Goal: Task Accomplishment & Management: Manage account settings

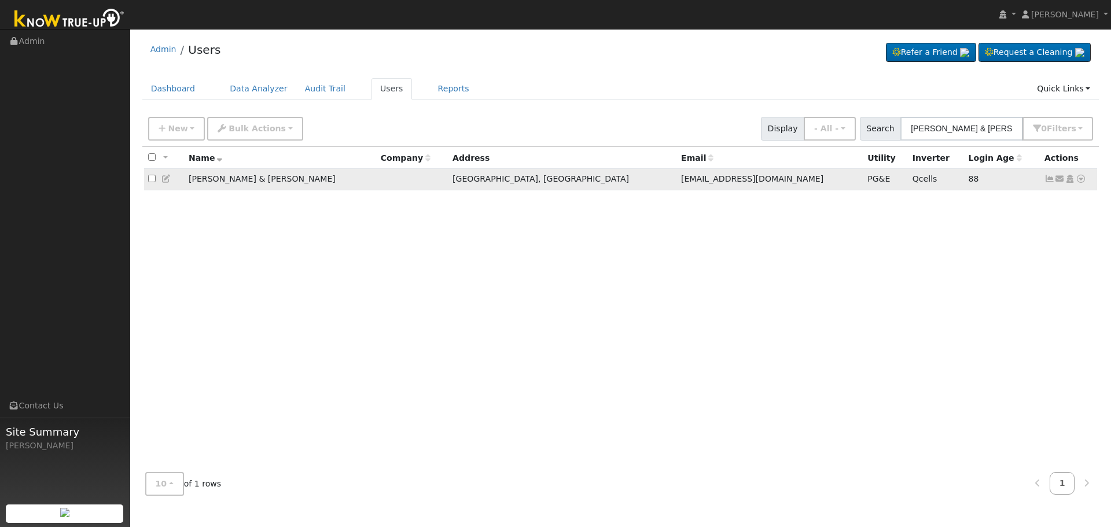
type input "[PERSON_NAME] & [PERSON_NAME]"
click at [1049, 181] on icon at bounding box center [1050, 179] width 10 height 8
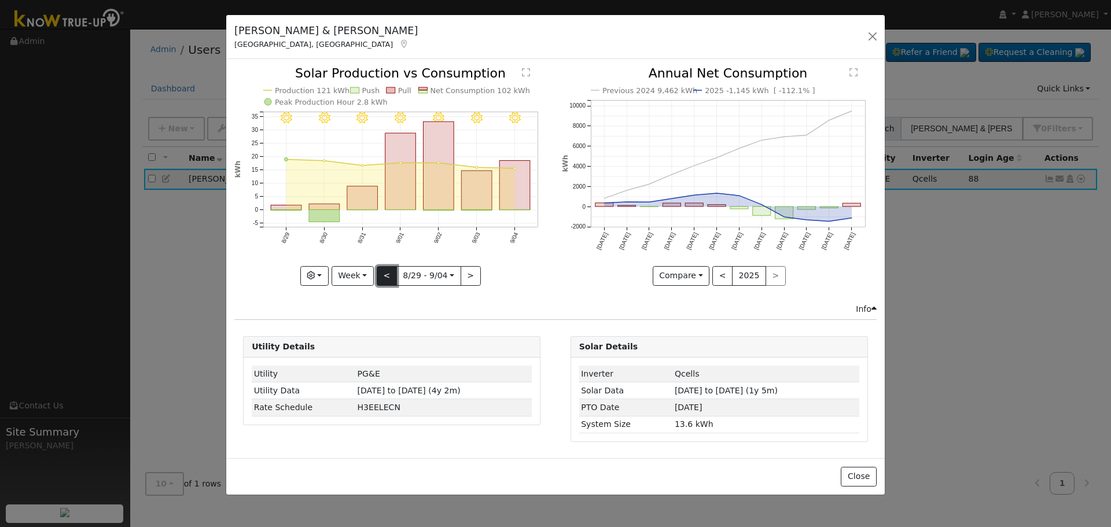
click at [384, 273] on button "<" at bounding box center [387, 276] width 20 height 20
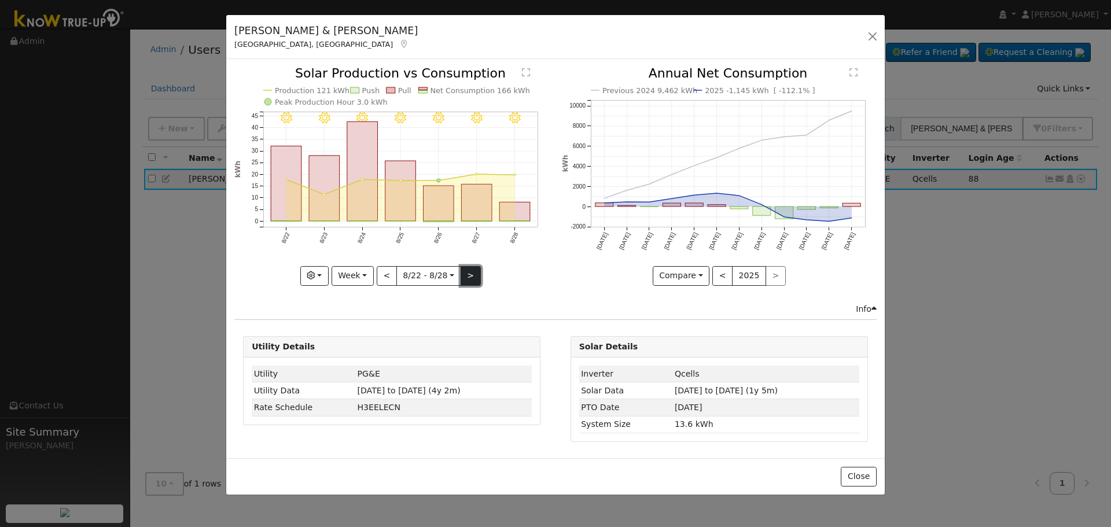
click at [467, 276] on button ">" at bounding box center [471, 276] width 20 height 20
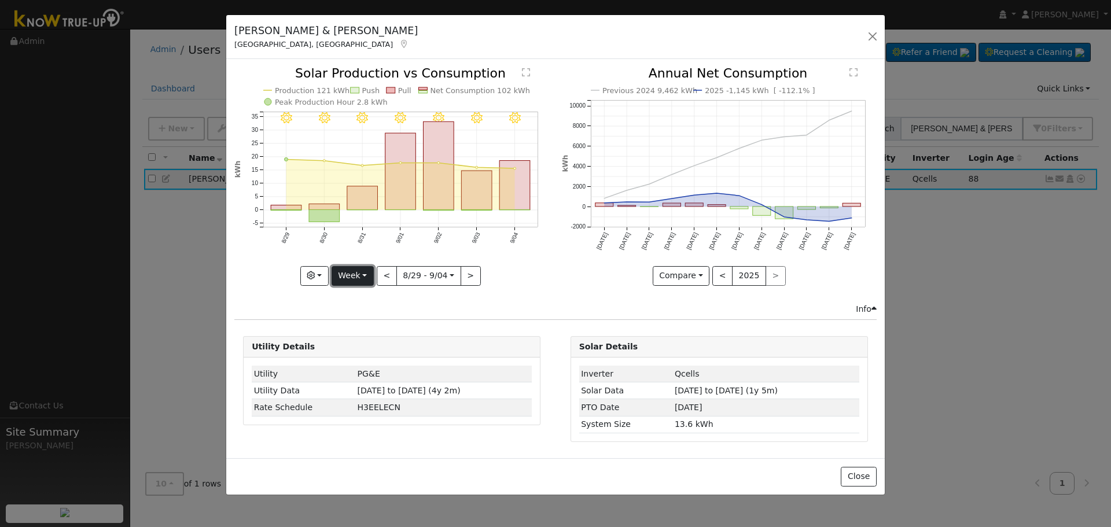
click at [357, 280] on button "Week" at bounding box center [353, 276] width 42 height 20
click at [355, 335] on link "Month" at bounding box center [372, 332] width 80 height 16
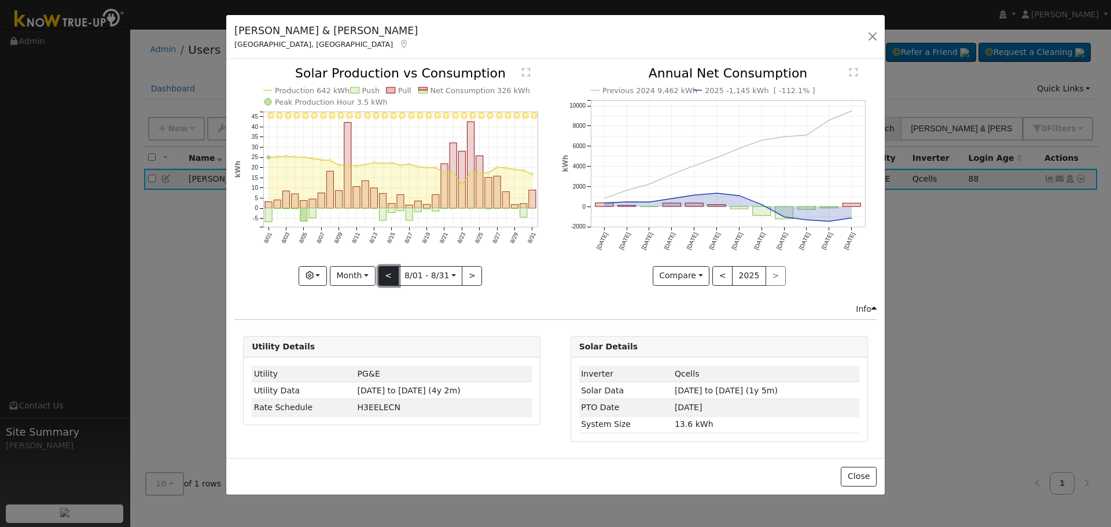
click at [395, 270] on button "<" at bounding box center [389, 276] width 20 height 20
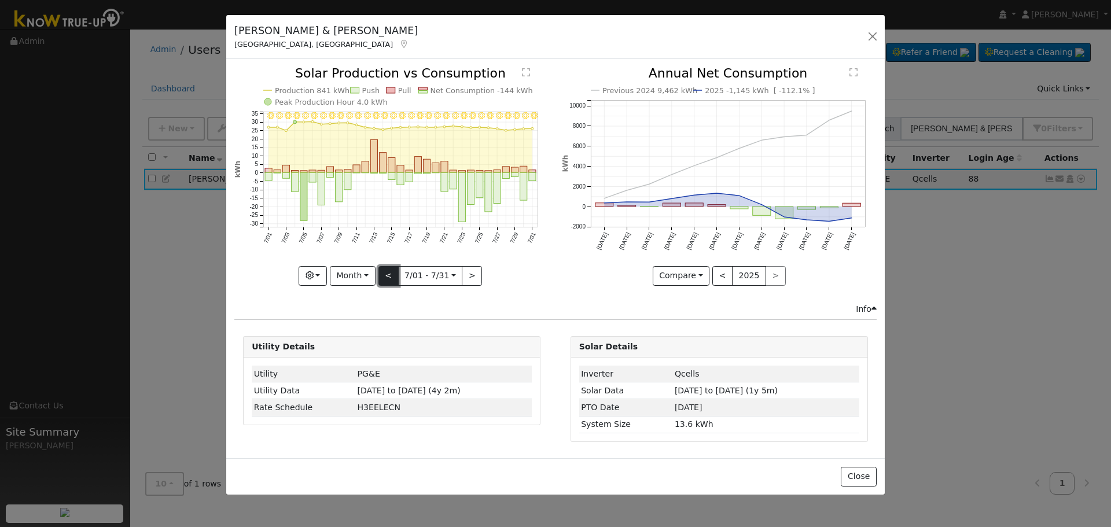
click at [391, 272] on button "<" at bounding box center [389, 276] width 20 height 20
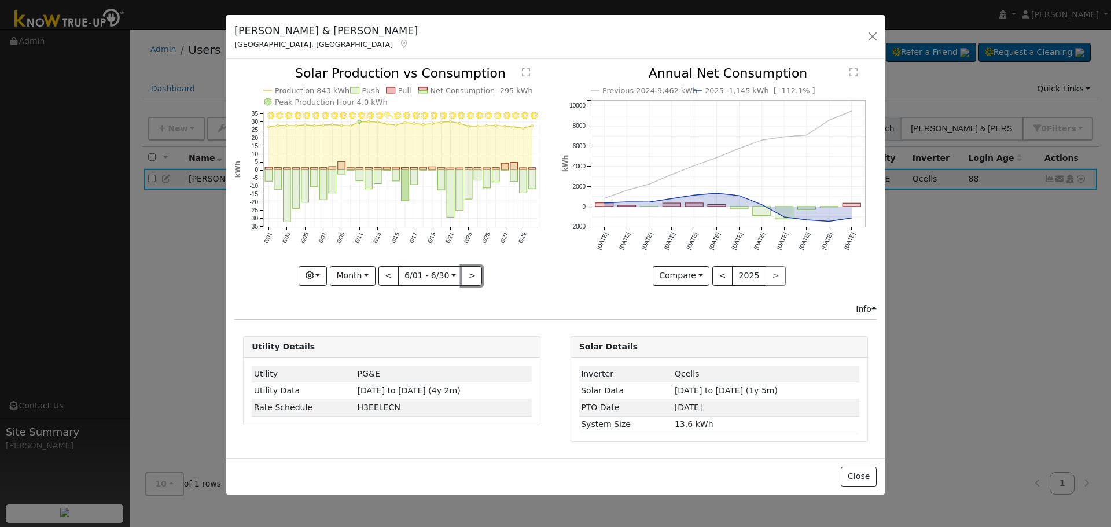
click at [469, 272] on button ">" at bounding box center [472, 276] width 20 height 20
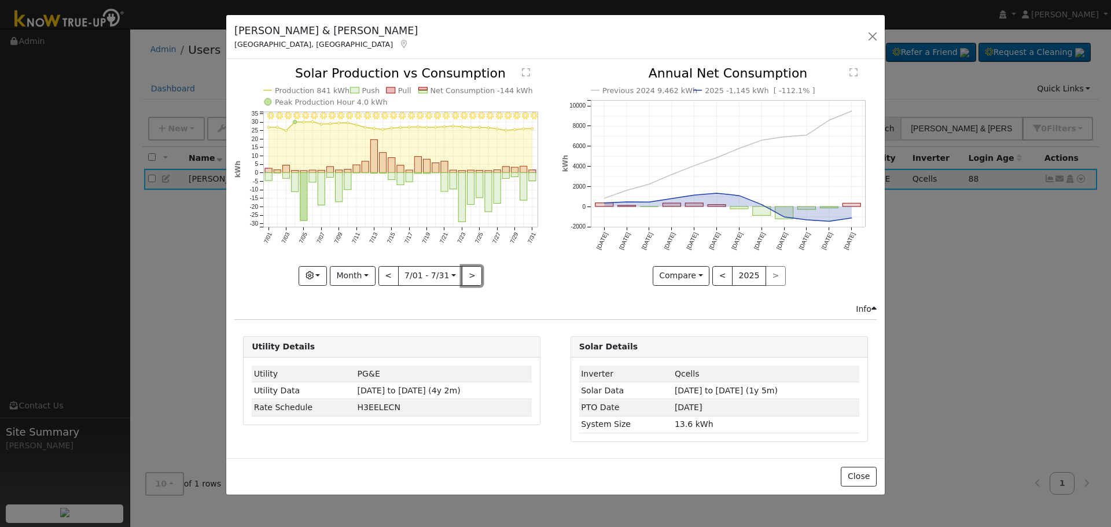
click at [469, 271] on button ">" at bounding box center [472, 276] width 20 height 20
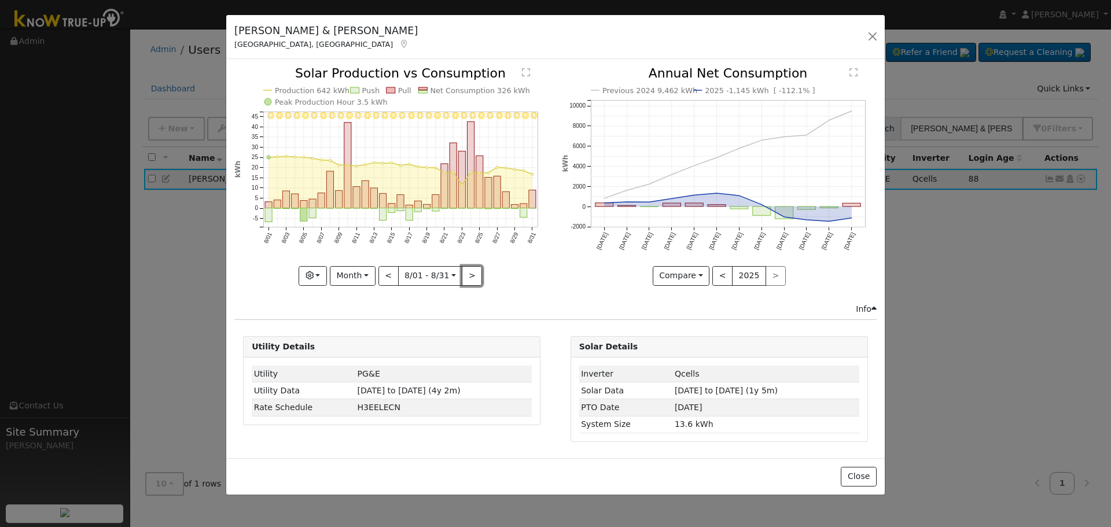
click at [469, 271] on button ">" at bounding box center [472, 276] width 20 height 20
type input "[DATE]"
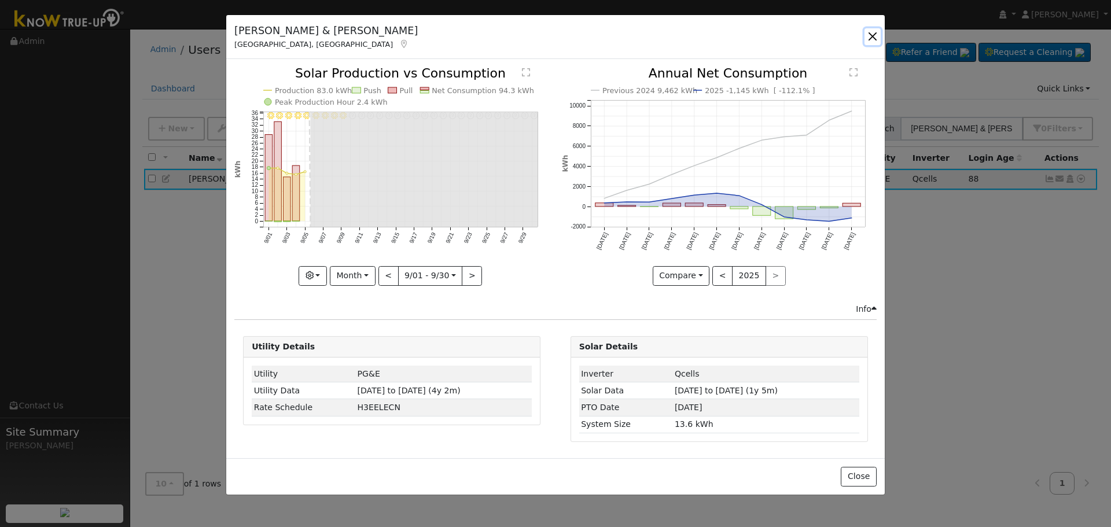
click at [874, 35] on button "button" at bounding box center [873, 36] width 16 height 16
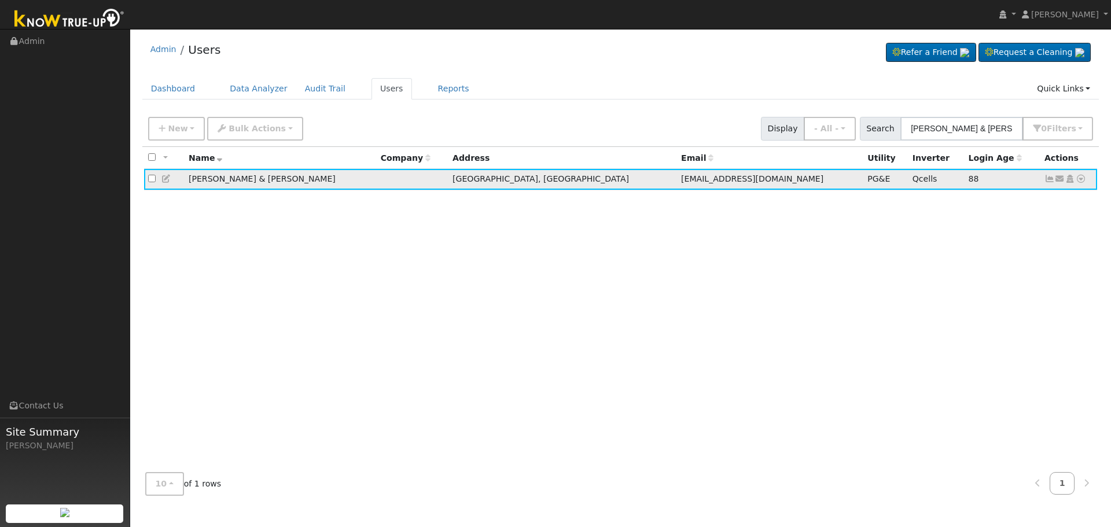
click at [1082, 178] on icon at bounding box center [1081, 179] width 10 height 8
drag, startPoint x: 571, startPoint y: 304, endPoint x: 527, endPoint y: 292, distance: 45.5
click at [571, 304] on div "All None All on page None on page Name Company Address Email Utility Inverter L…" at bounding box center [620, 305] width 957 height 317
click at [167, 182] on icon at bounding box center [166, 179] width 10 height 8
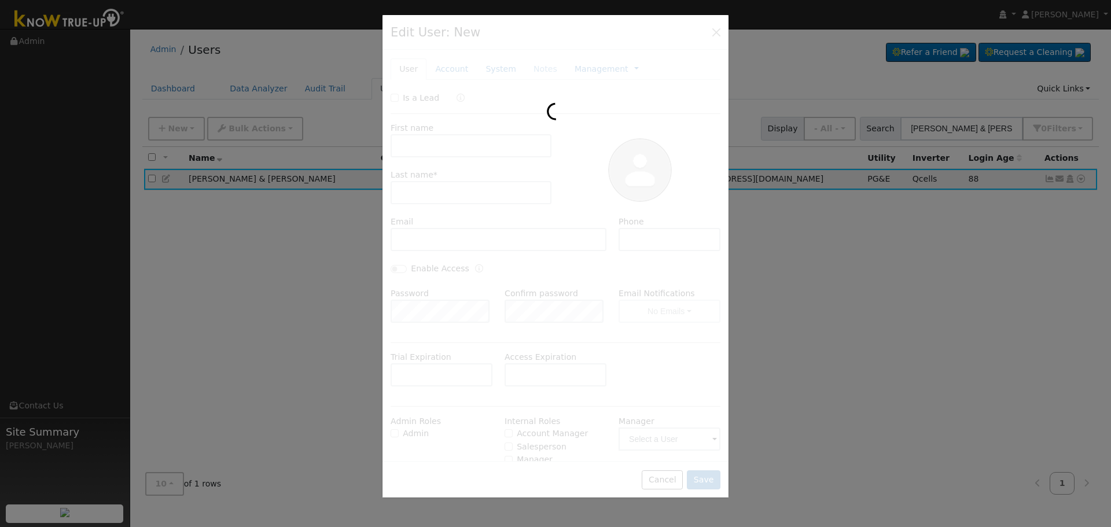
click at [957, 460] on div at bounding box center [555, 263] width 1111 height 527
click at [214, 278] on div at bounding box center [555, 263] width 1111 height 527
click at [715, 31] on div at bounding box center [556, 256] width 346 height 483
click at [858, 334] on div at bounding box center [555, 263] width 1111 height 527
click at [858, 335] on div at bounding box center [555, 263] width 1111 height 527
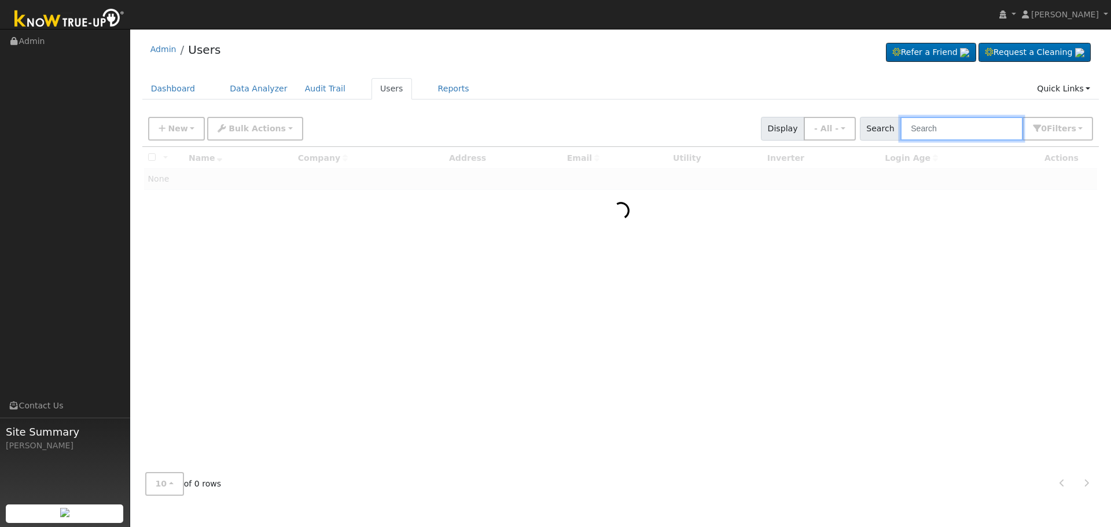
click at [938, 135] on input "text" at bounding box center [962, 129] width 123 height 24
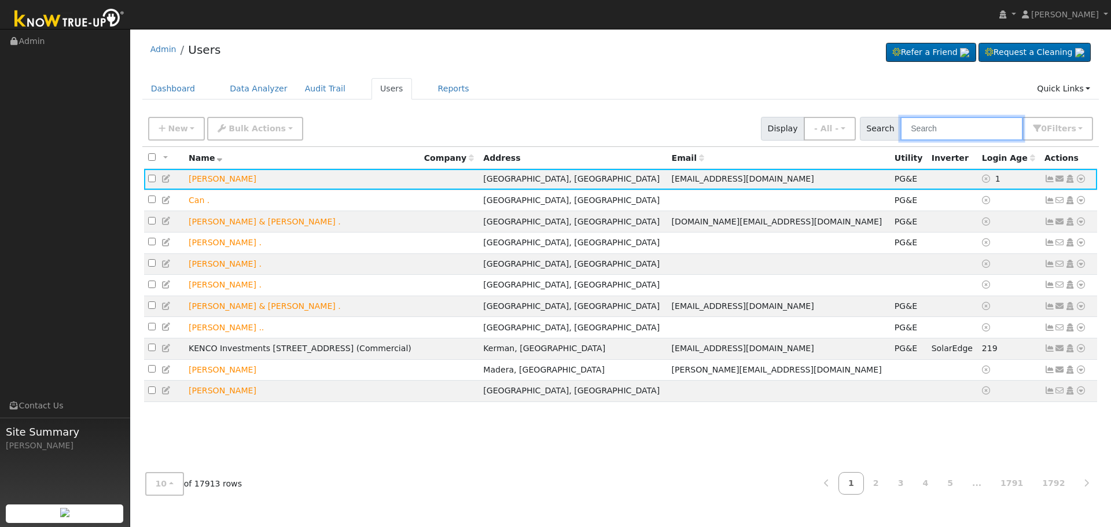
paste input "[PERSON_NAME]"
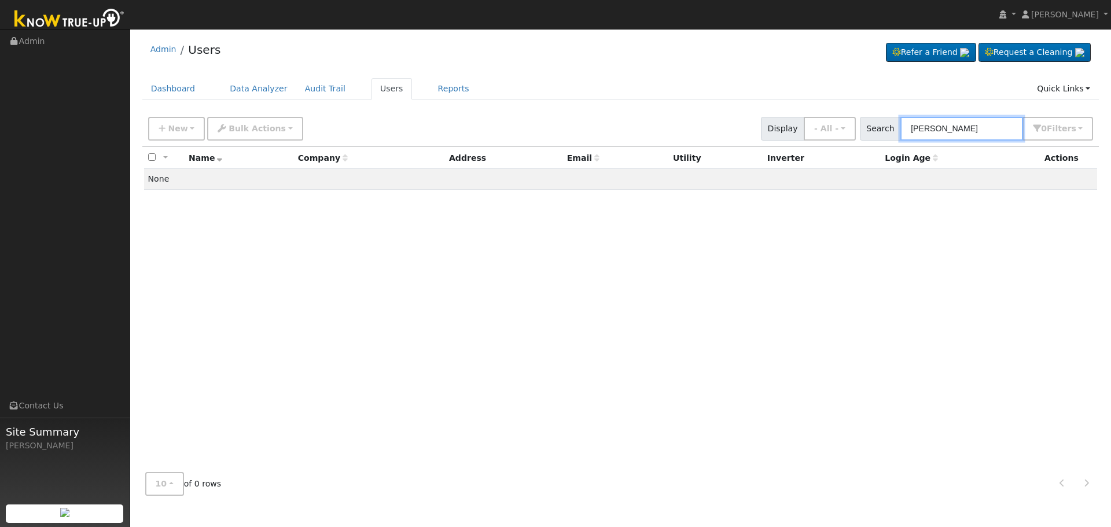
drag, startPoint x: 982, startPoint y: 133, endPoint x: 769, endPoint y: 147, distance: 212.9
click at [769, 148] on div "New Add User Quick Add Quick Connect Quick Convert Lead Bulk Actions Send Email…" at bounding box center [620, 308] width 957 height 394
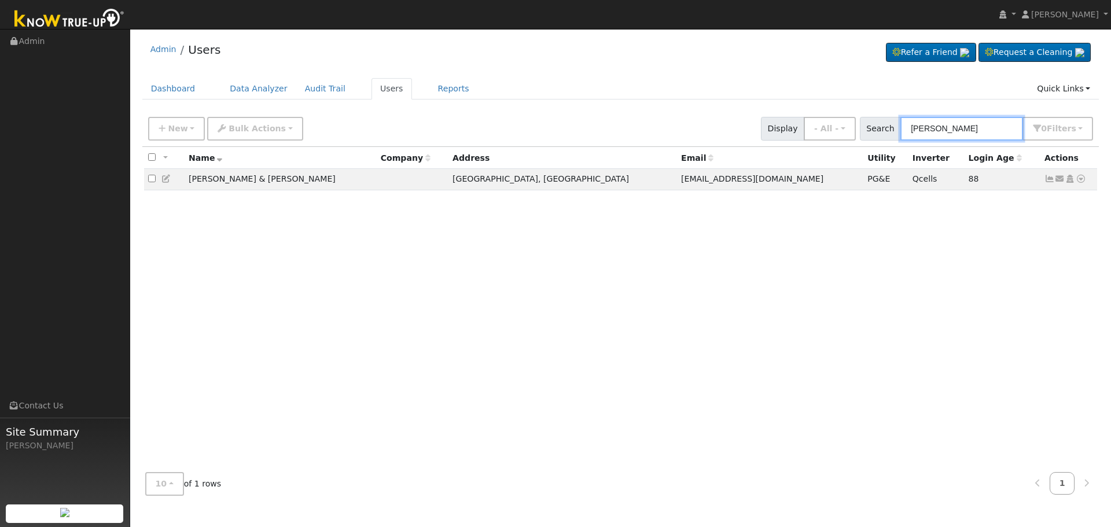
type input "[PERSON_NAME]"
drag, startPoint x: 1050, startPoint y: 179, endPoint x: 1044, endPoint y: 182, distance: 6.8
click at [1050, 179] on icon at bounding box center [1050, 179] width 10 height 8
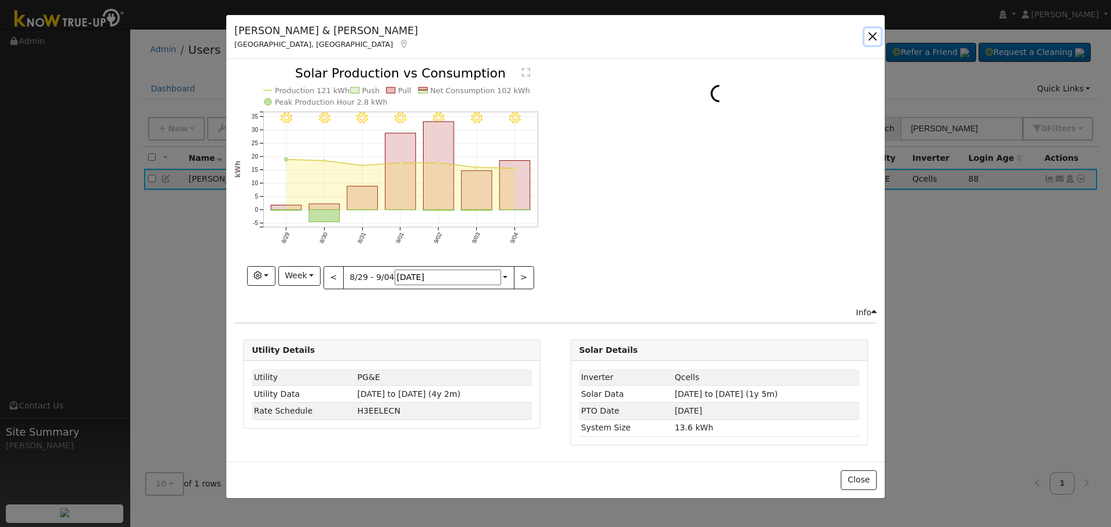
click at [875, 34] on button "button" at bounding box center [873, 36] width 16 height 16
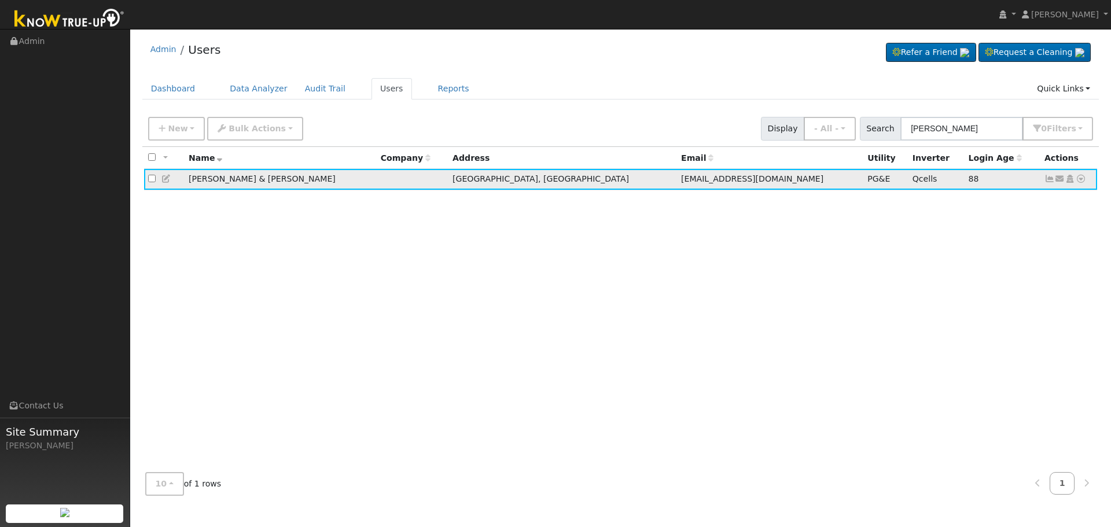
click at [166, 178] on icon at bounding box center [166, 179] width 10 height 8
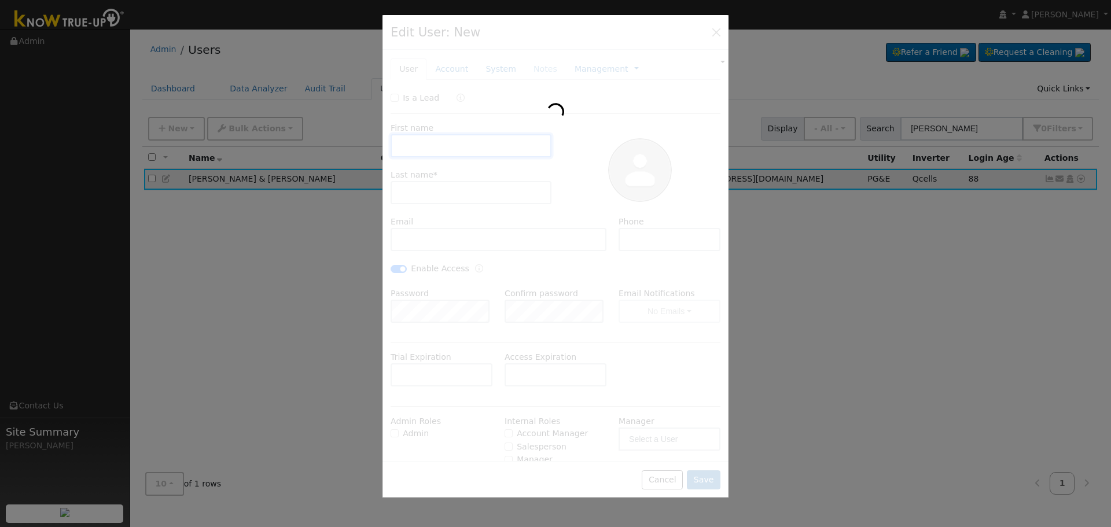
type input "[DATE]"
type input "[PERSON_NAME] & [PERSON_NAME]"
type input "[PERSON_NAME]"
type input "[EMAIL_ADDRESS][DOMAIN_NAME]"
type input "[PHONE_NUMBER]"
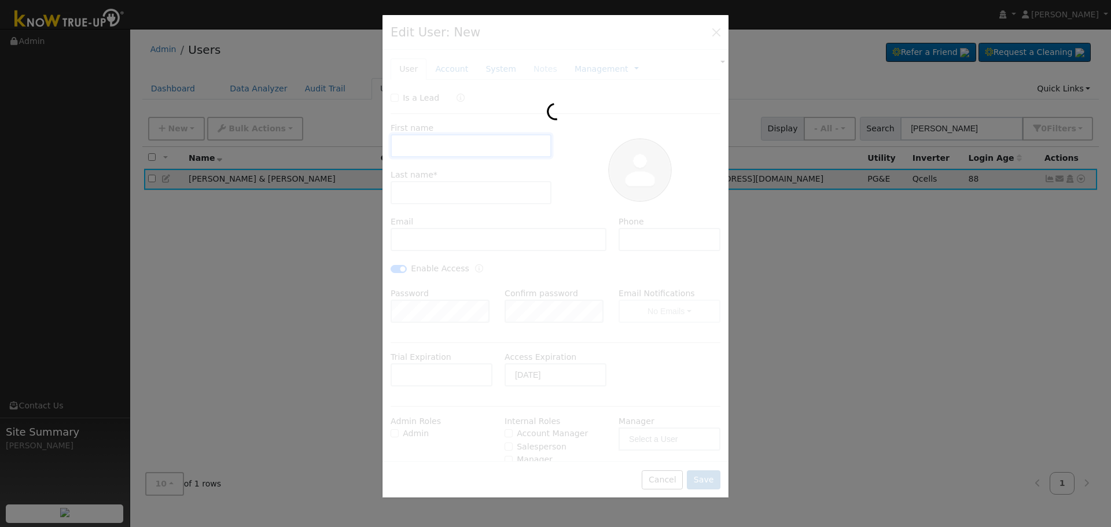
checkbox input "true"
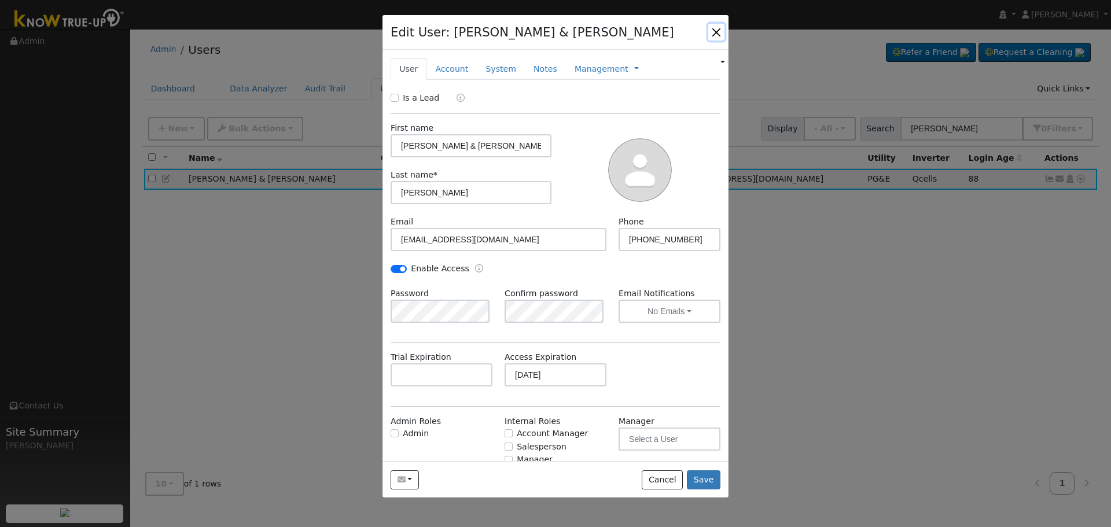
click at [718, 32] on button "button" at bounding box center [716, 32] width 16 height 16
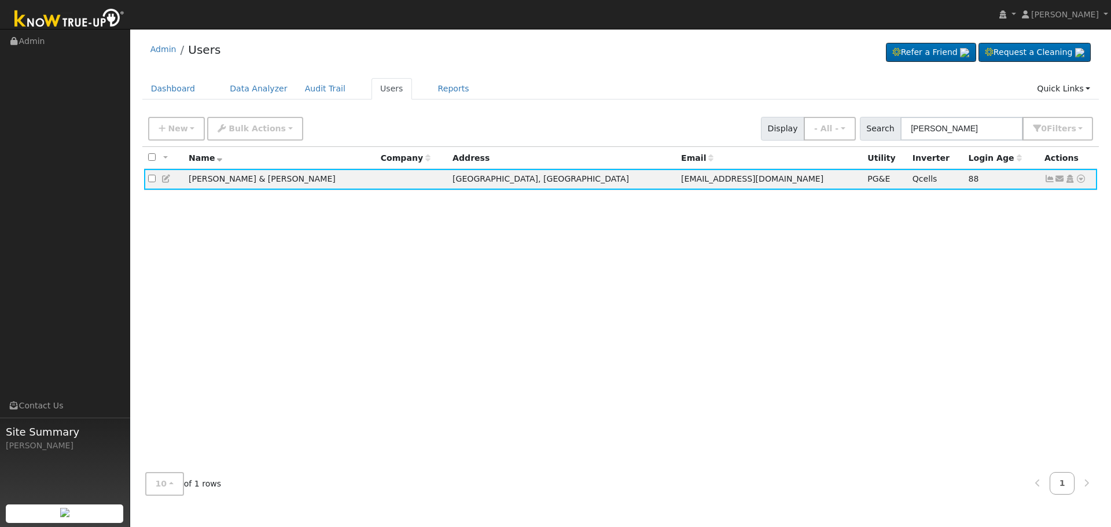
click at [684, 352] on div "All None All on page None on page Name Company Address Email Utility Inverter L…" at bounding box center [620, 305] width 957 height 317
click at [1049, 178] on icon at bounding box center [1050, 179] width 10 height 8
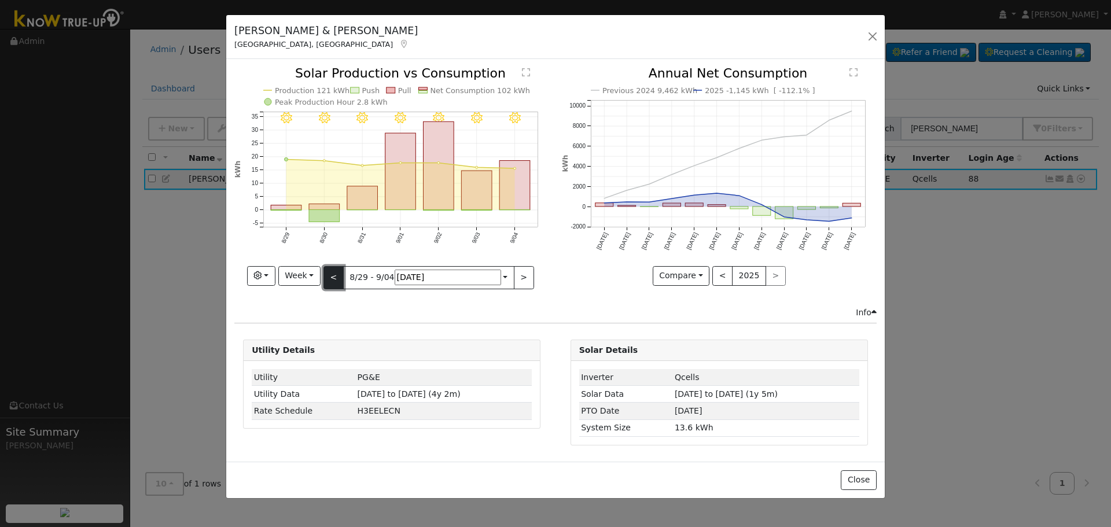
click at [344, 275] on button "<" at bounding box center [334, 277] width 20 height 23
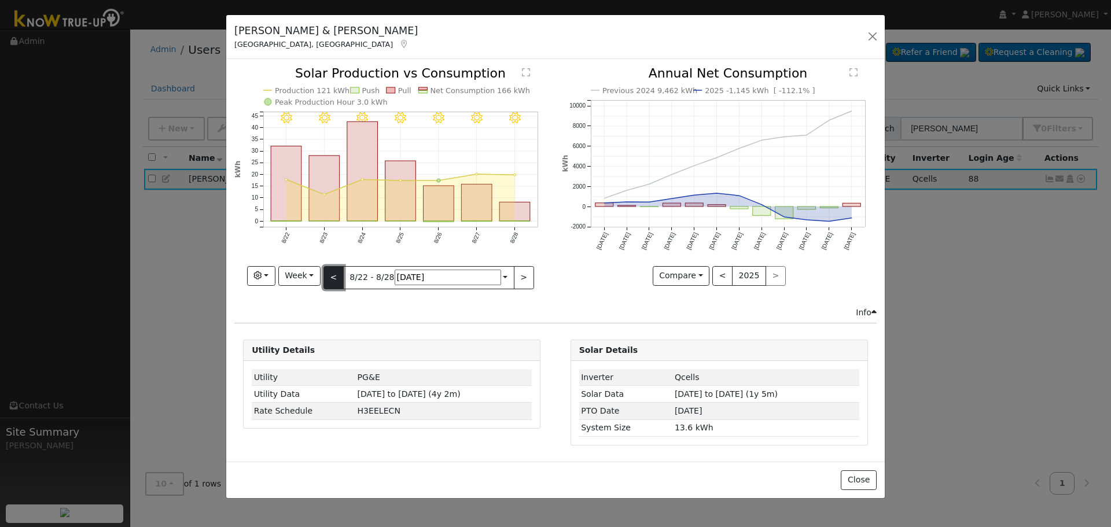
click at [344, 275] on button "<" at bounding box center [334, 277] width 20 height 23
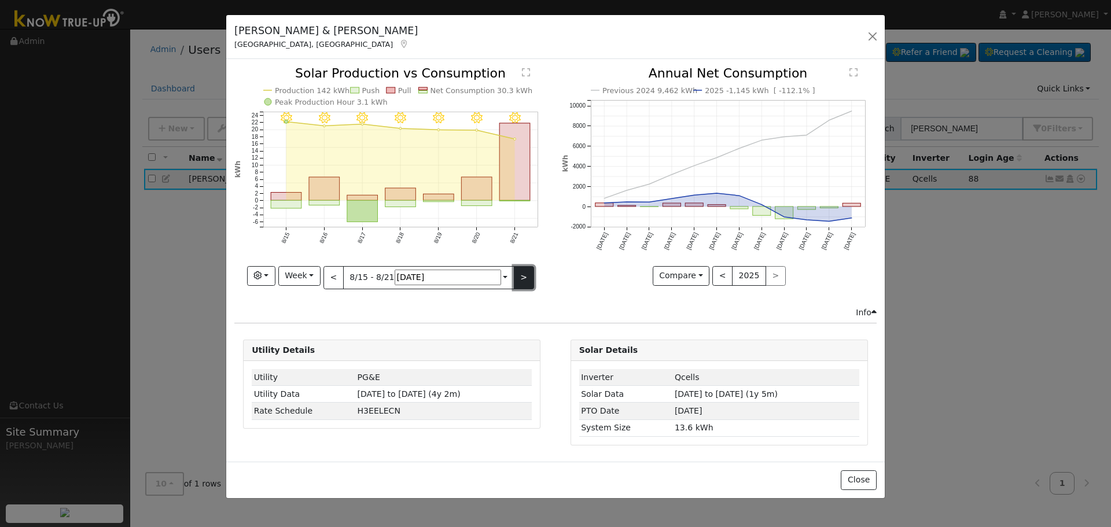
click at [514, 279] on button ">" at bounding box center [524, 277] width 20 height 23
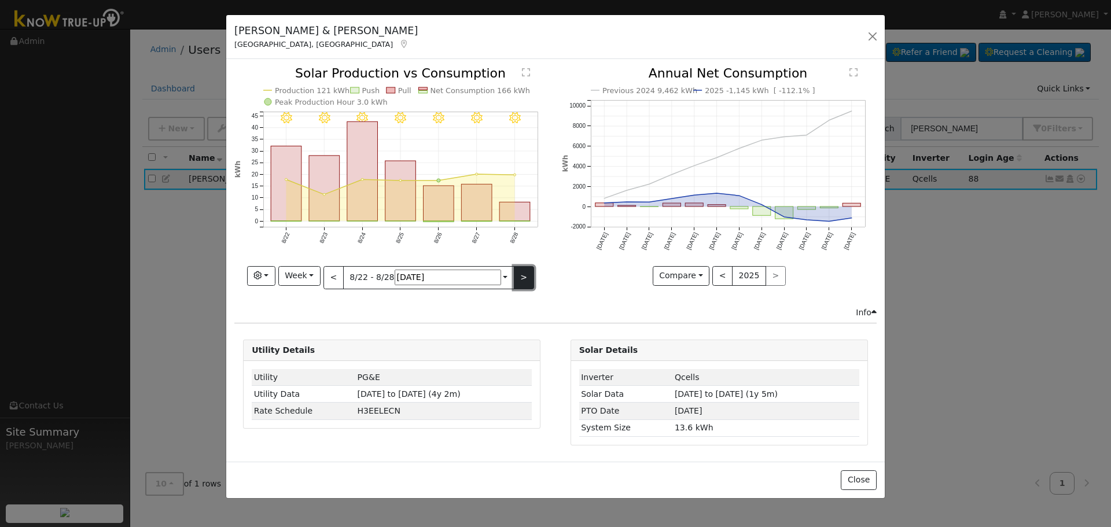
click at [514, 279] on button ">" at bounding box center [524, 277] width 20 height 23
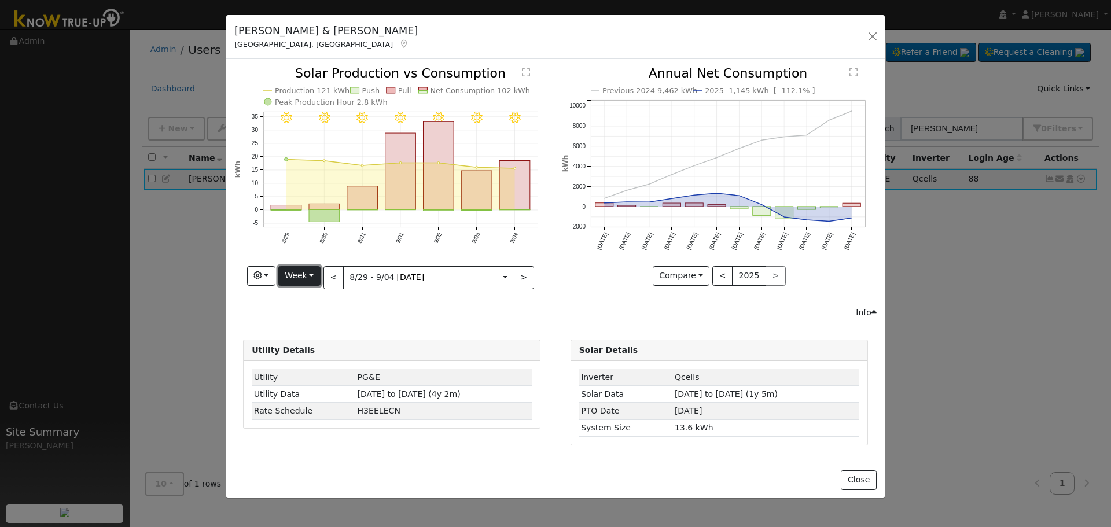
click at [321, 277] on button "Week" at bounding box center [299, 276] width 42 height 20
click at [359, 328] on link "Month" at bounding box center [319, 332] width 80 height 16
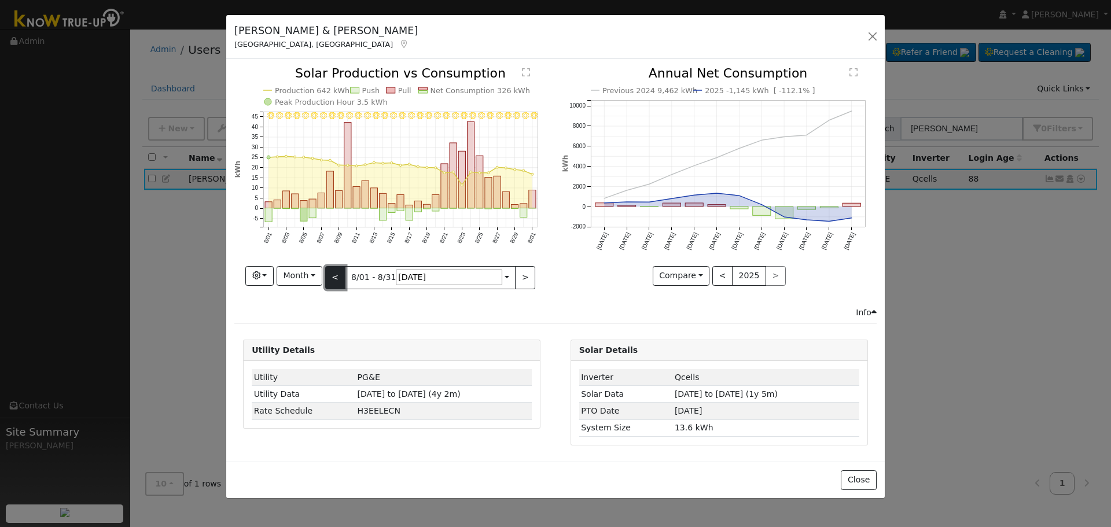
click at [346, 270] on button "<" at bounding box center [335, 277] width 20 height 23
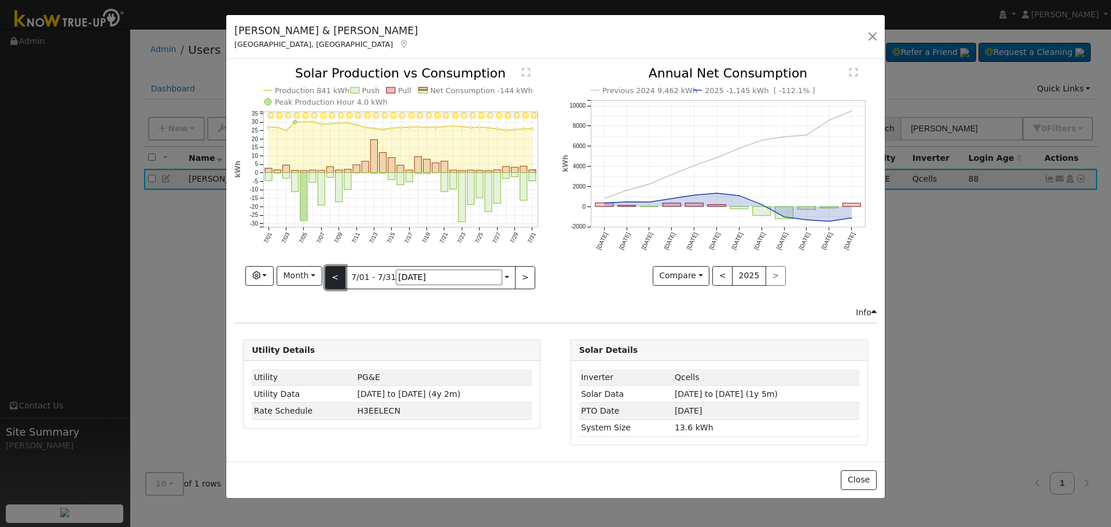
click at [346, 271] on button "<" at bounding box center [335, 277] width 20 height 23
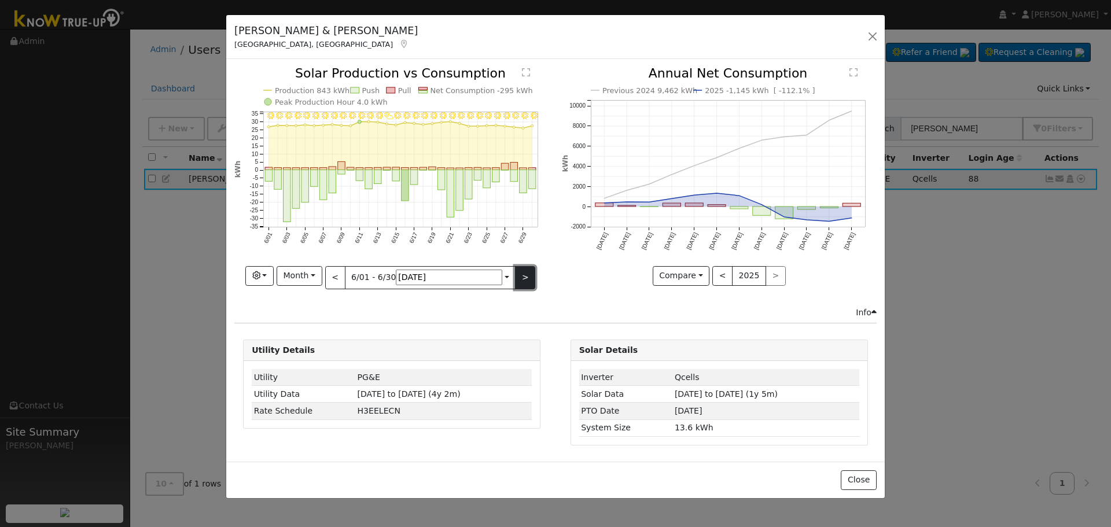
click at [515, 280] on button ">" at bounding box center [525, 277] width 20 height 23
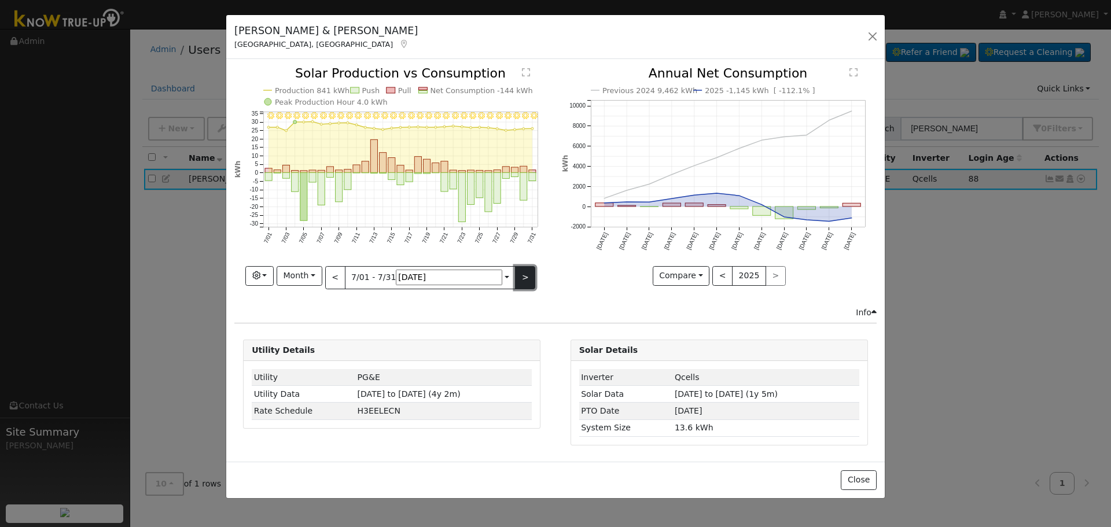
click at [515, 280] on button ">" at bounding box center [525, 277] width 20 height 23
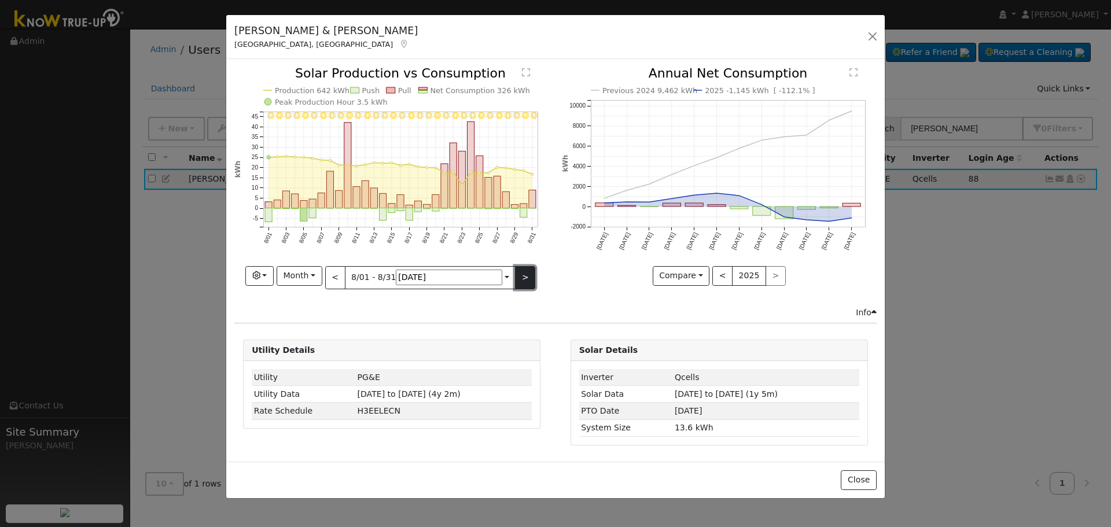
click at [515, 280] on button ">" at bounding box center [525, 277] width 20 height 23
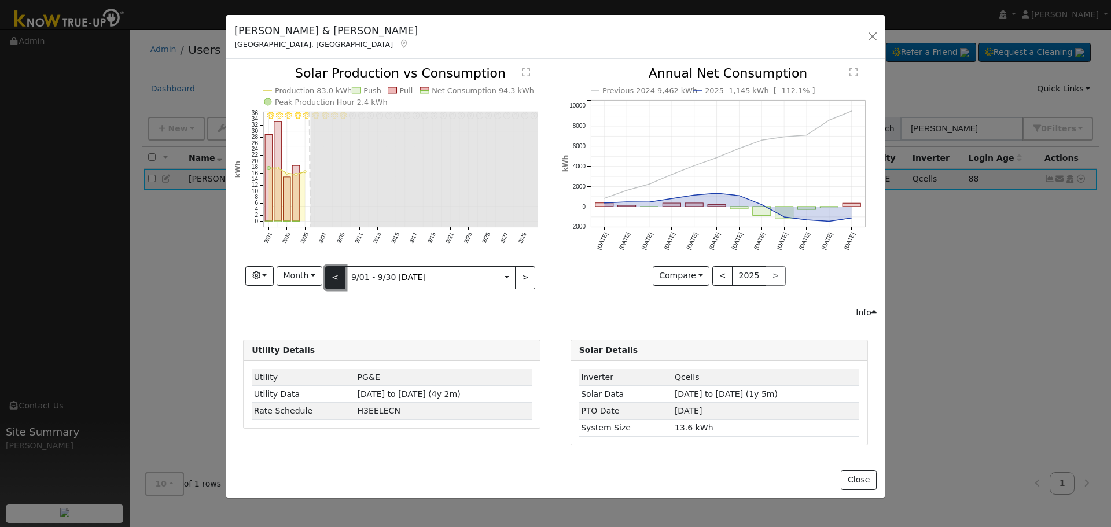
click at [346, 270] on button "<" at bounding box center [335, 277] width 20 height 23
type input "[DATE]"
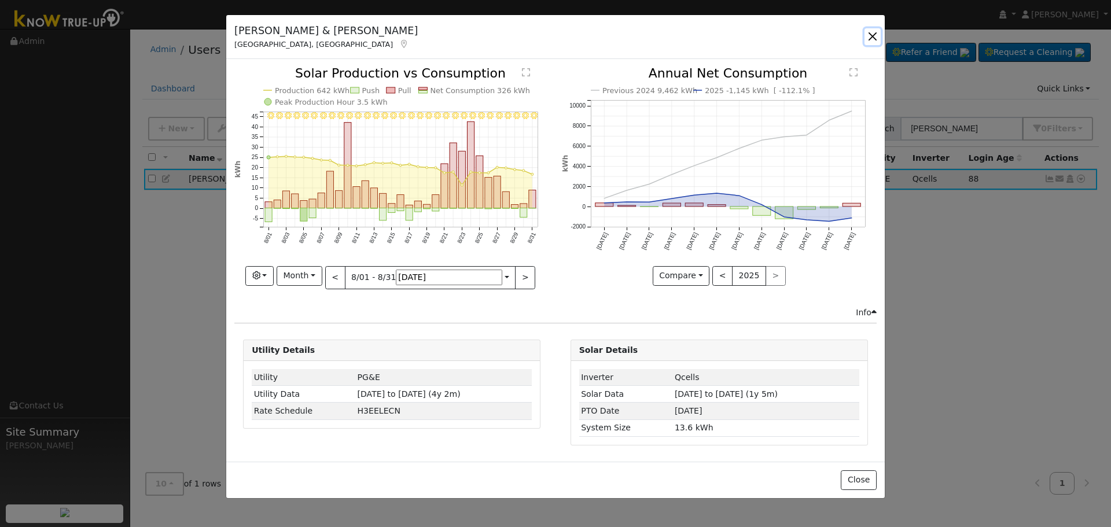
click at [875, 34] on button "button" at bounding box center [873, 36] width 16 height 16
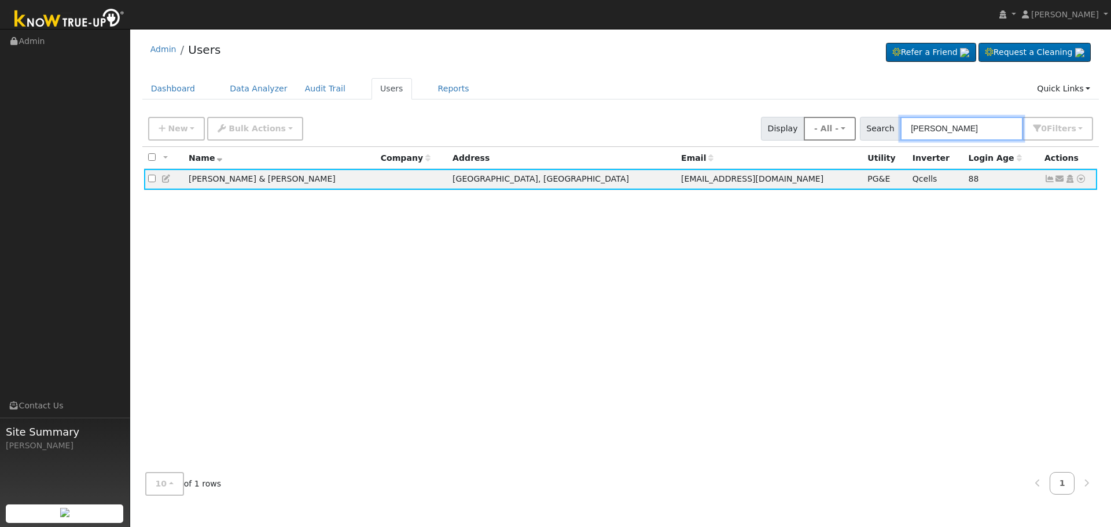
drag, startPoint x: 992, startPoint y: 132, endPoint x: 825, endPoint y: 131, distance: 166.7
click at [833, 132] on div "New Add User Quick Add Quick Connect Quick Convert Lead Bulk Actions Send Email…" at bounding box center [621, 127] width 950 height 28
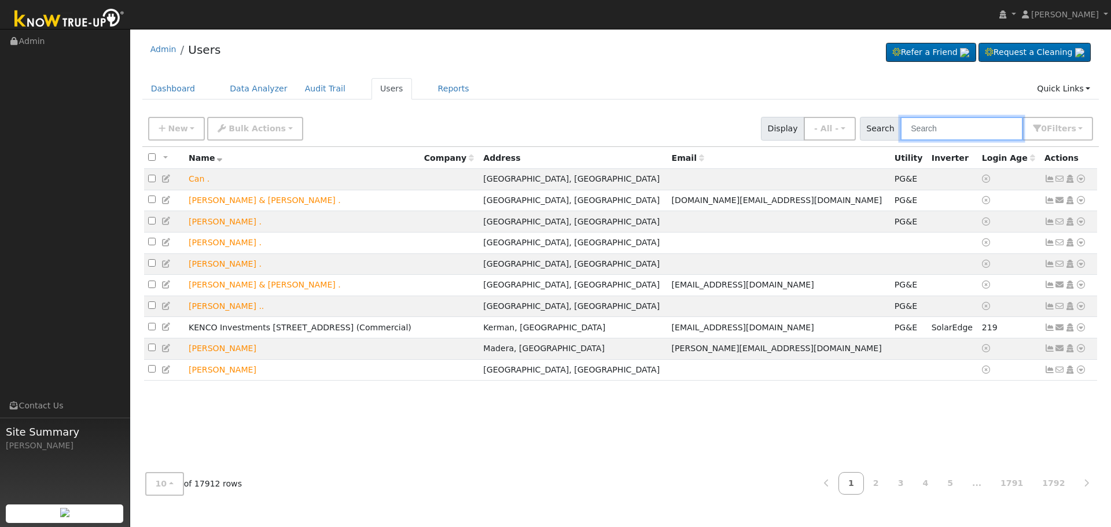
click at [938, 130] on input "text" at bounding box center [962, 129] width 123 height 24
paste input "[PERSON_NAME]"
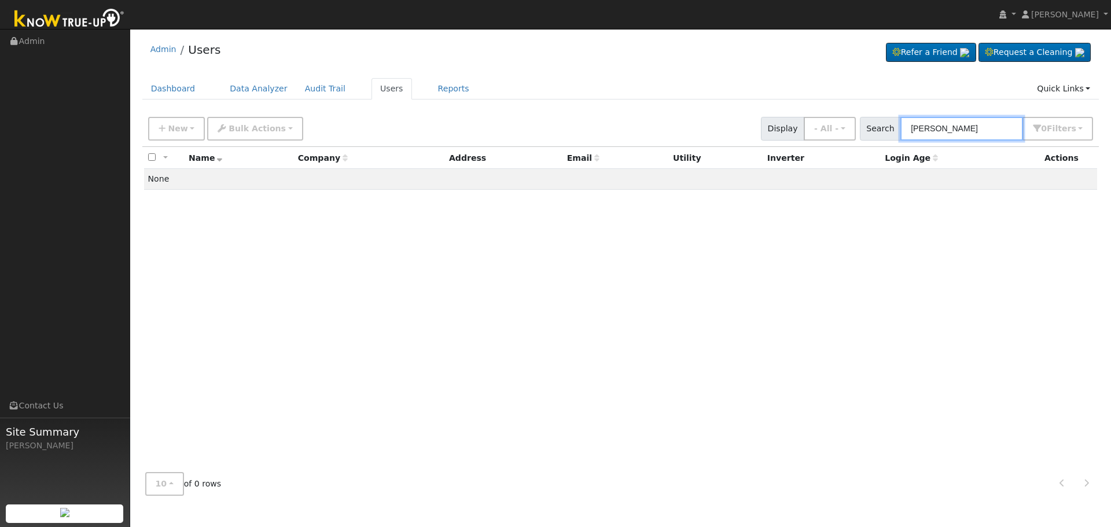
type input "[PERSON_NAME]"
